Goal: Feedback & Contribution: Leave review/rating

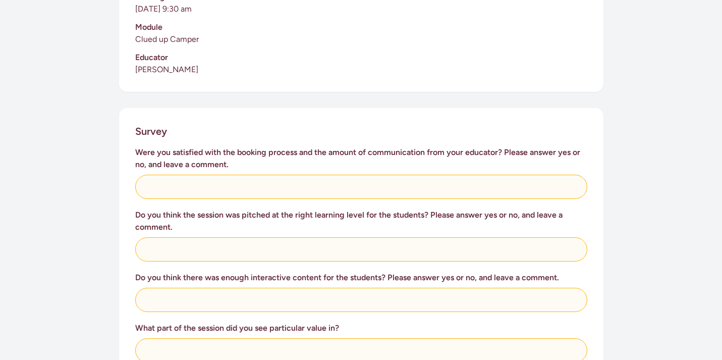
scroll to position [326, 0]
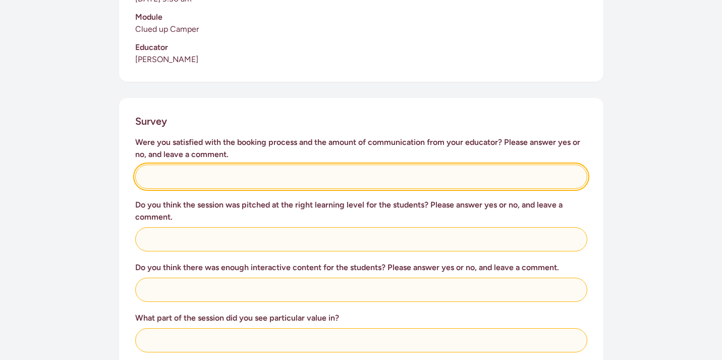
click at [177, 165] on input "text" at bounding box center [361, 177] width 452 height 24
type input "Yes"
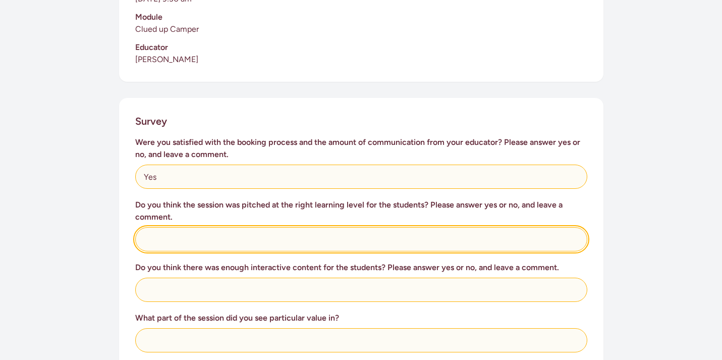
click at [231, 233] on input "text" at bounding box center [361, 239] width 452 height 24
type input "Yes - was great content"
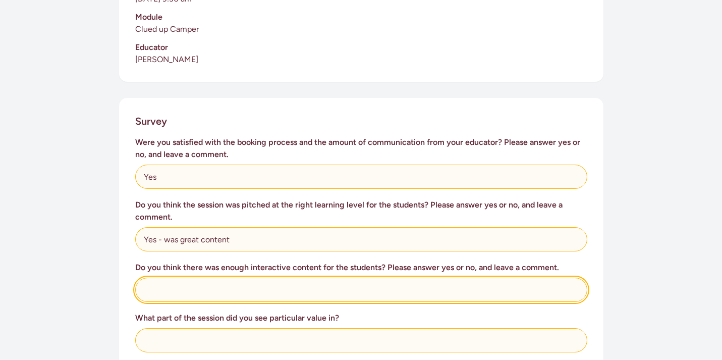
click at [312, 278] on input "text" at bounding box center [361, 290] width 452 height 24
type input "Yes - perfect"
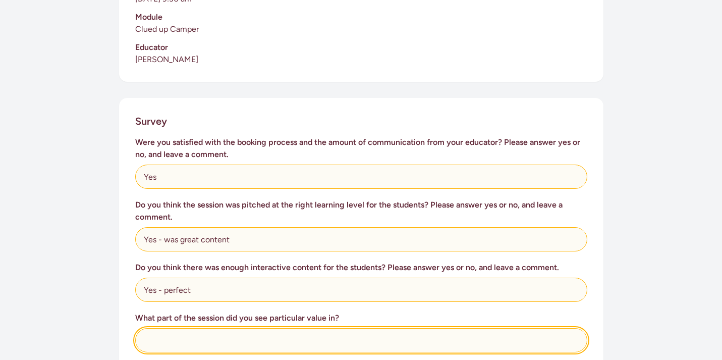
click at [340, 328] on input "text" at bounding box center [361, 340] width 452 height 24
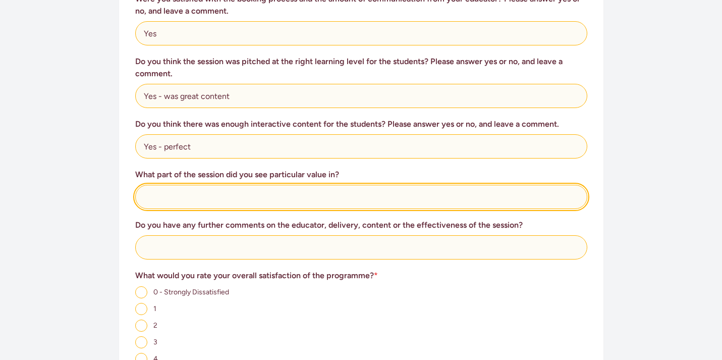
scroll to position [478, 0]
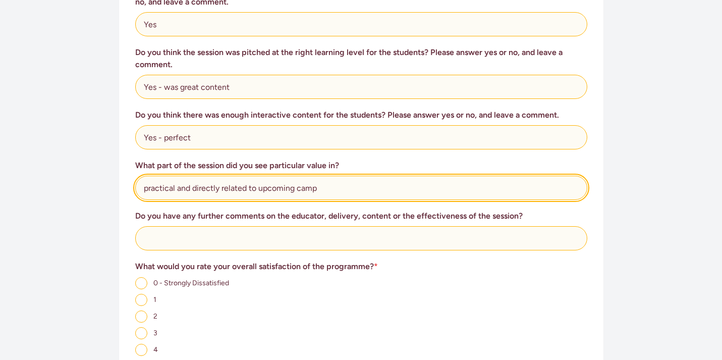
type input "practical and directly related to upcoming camp"
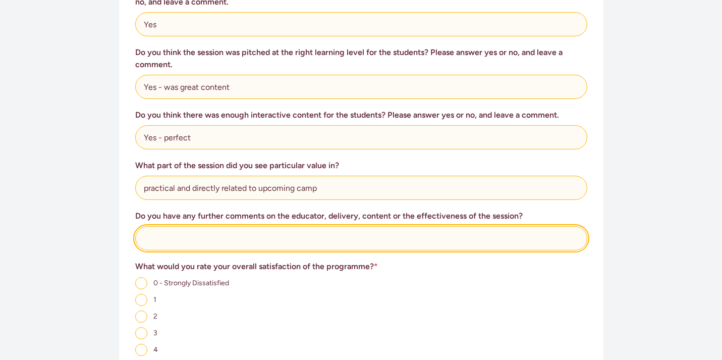
click at [380, 232] on input "text" at bounding box center [361, 238] width 452 height 24
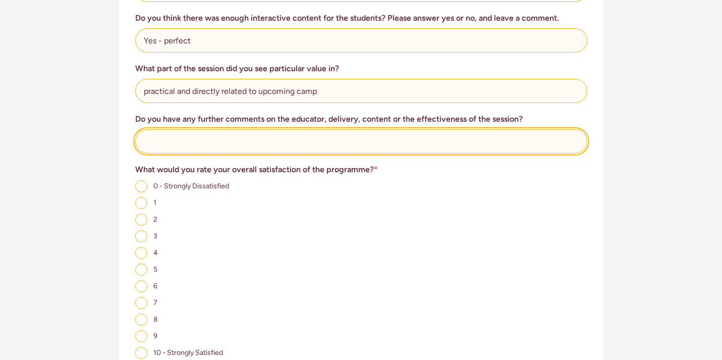
scroll to position [581, 0]
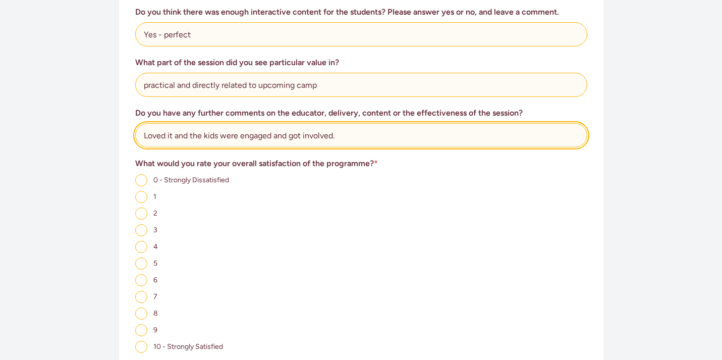
type input "Loved it and the kids were engaged and got involved."
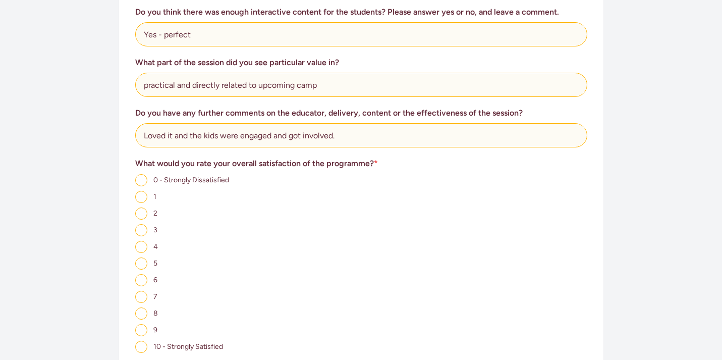
click at [142, 341] on input "10 - Strongly Satisfied" at bounding box center [141, 347] width 12 height 12
radio input "true"
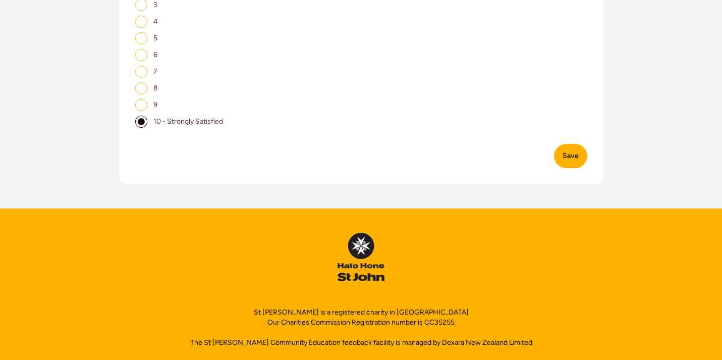
scroll to position [829, 0]
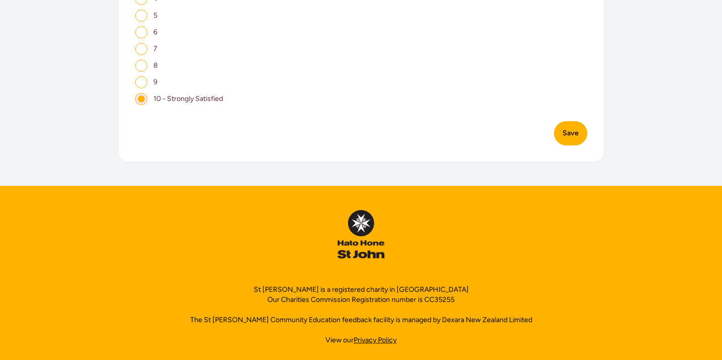
click at [576, 124] on button "Save" at bounding box center [570, 133] width 33 height 24
